Goal: Information Seeking & Learning: Learn about a topic

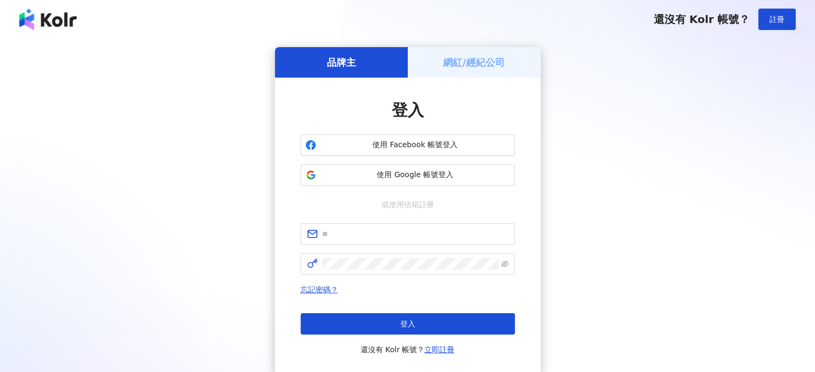
click at [371, 146] on span "使用 Facebook 帳號登入" at bounding box center [415, 145] width 190 height 11
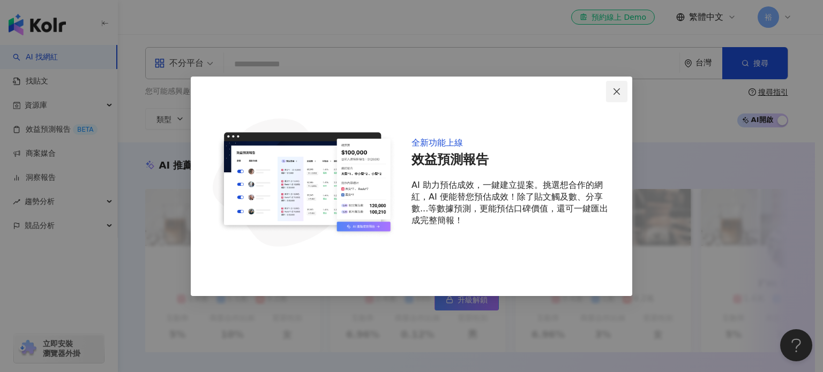
click at [615, 91] on icon "close" at bounding box center [617, 91] width 9 height 9
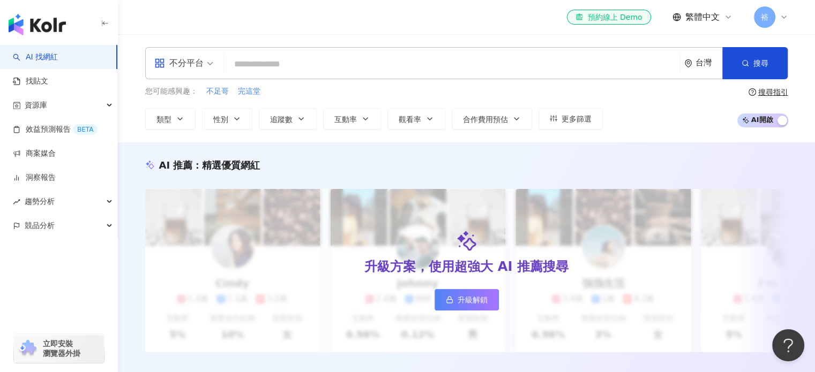
click at [344, 62] on input "search" at bounding box center [451, 64] width 447 height 20
type input "**"
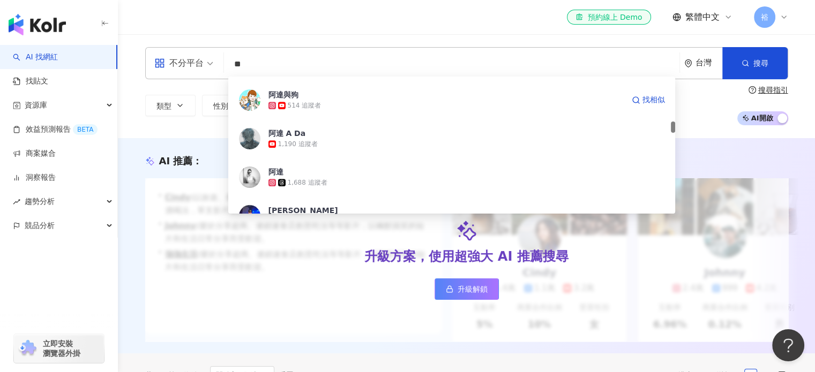
scroll to position [590, 0]
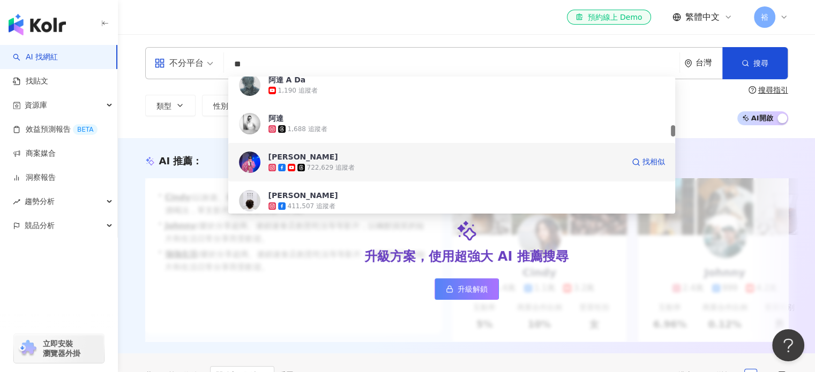
click at [310, 163] on div "722,629 追蹤者" at bounding box center [331, 167] width 48 height 9
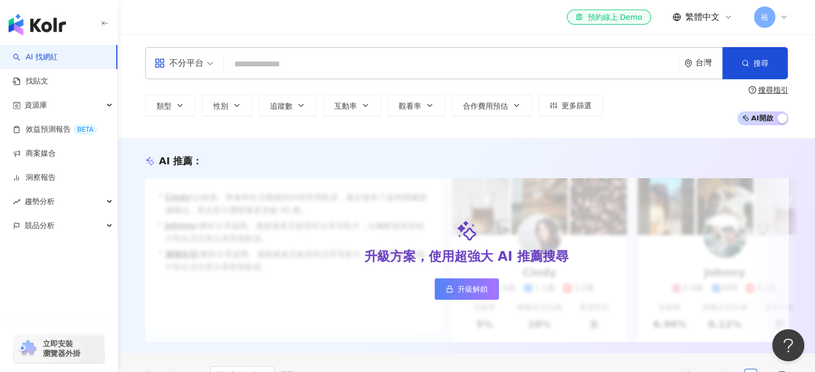
click at [307, 65] on input "search" at bounding box center [451, 64] width 447 height 20
click at [311, 64] on input "search" at bounding box center [451, 64] width 447 height 20
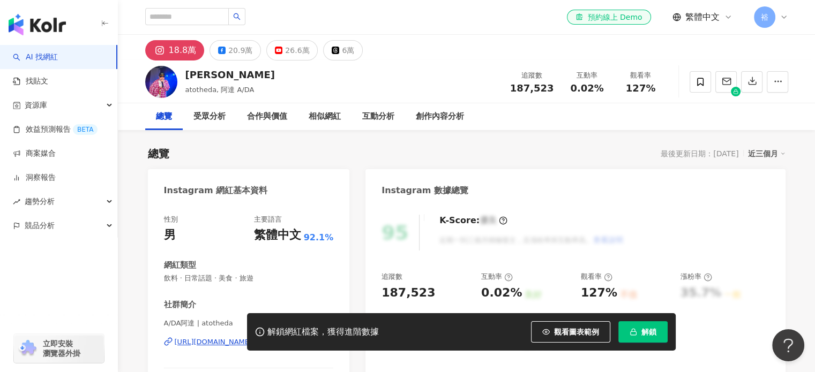
click at [642, 328] on span "解鎖" at bounding box center [649, 332] width 15 height 9
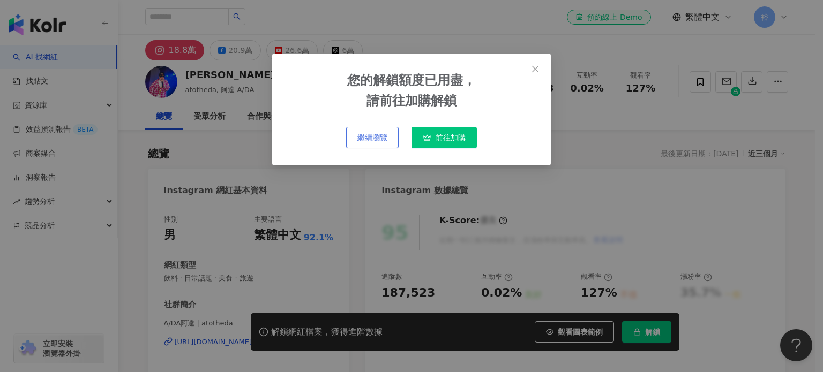
click at [358, 139] on span "繼續瀏覽" at bounding box center [372, 137] width 30 height 9
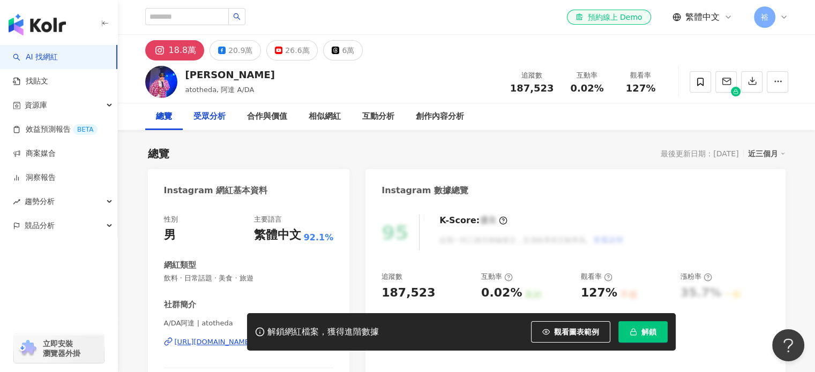
click at [206, 119] on div "受眾分析" at bounding box center [209, 116] width 32 height 13
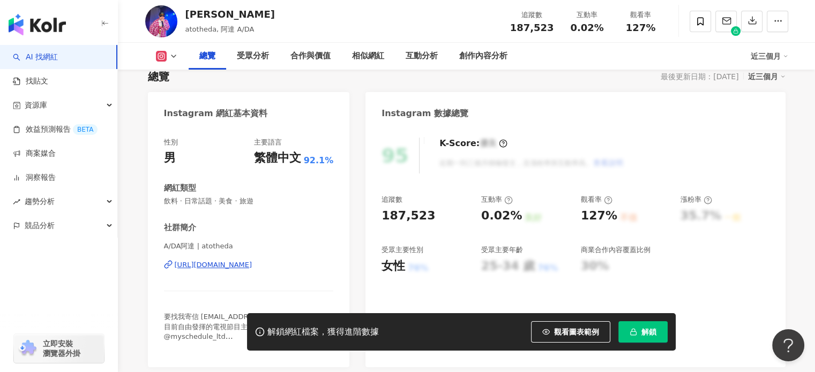
scroll to position [54, 0]
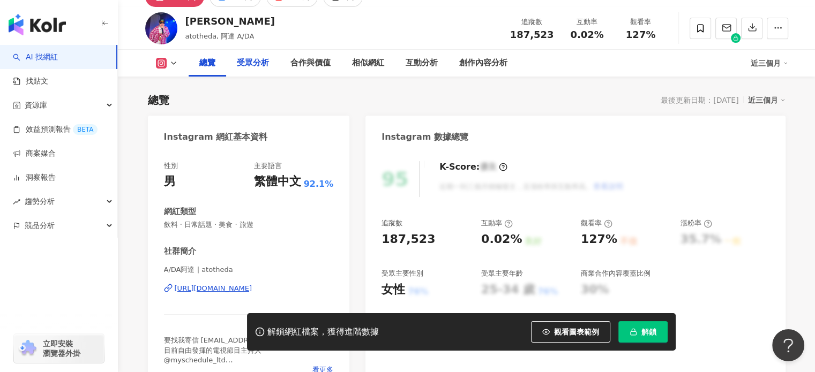
drag, startPoint x: 247, startPoint y: 62, endPoint x: 253, endPoint y: 67, distance: 7.6
click at [247, 62] on div "受眾分析" at bounding box center [253, 63] width 32 height 13
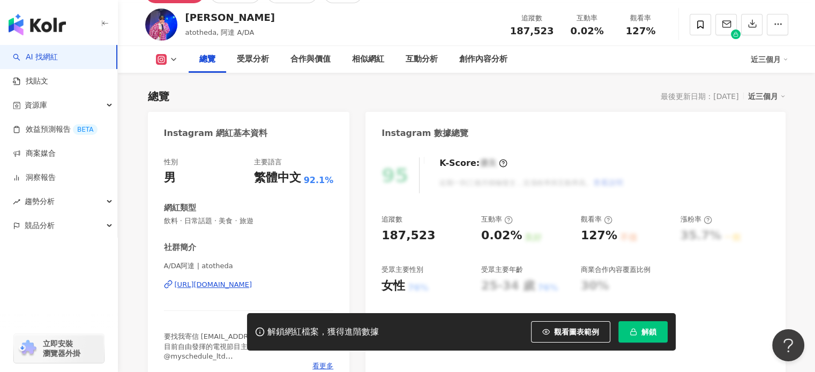
scroll to position [111, 0]
